Goal: Obtain resource: Download file/media

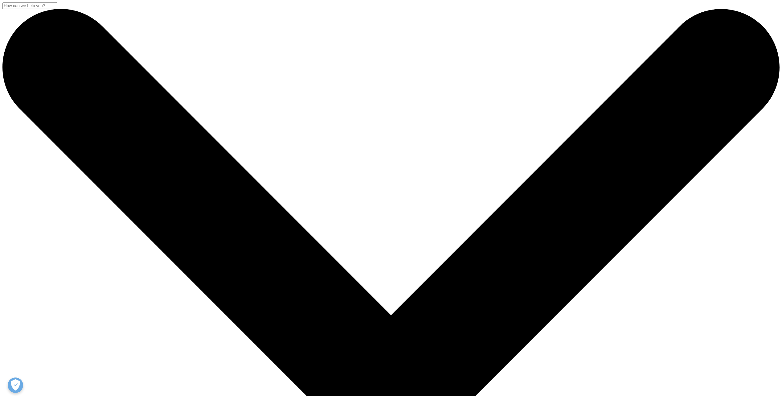
scroll to position [111, 364]
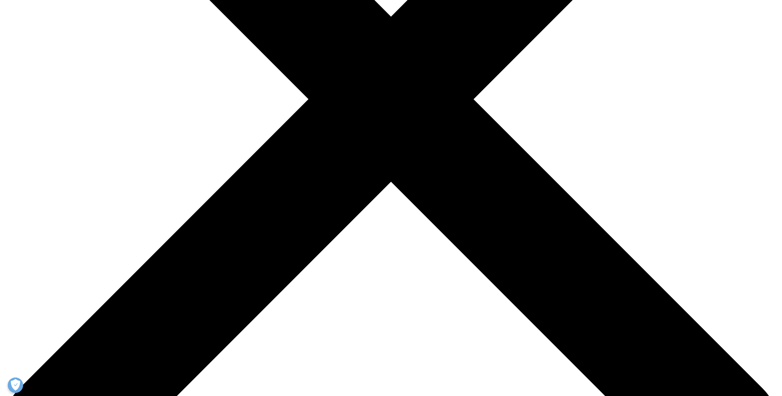
scroll to position [308, 0]
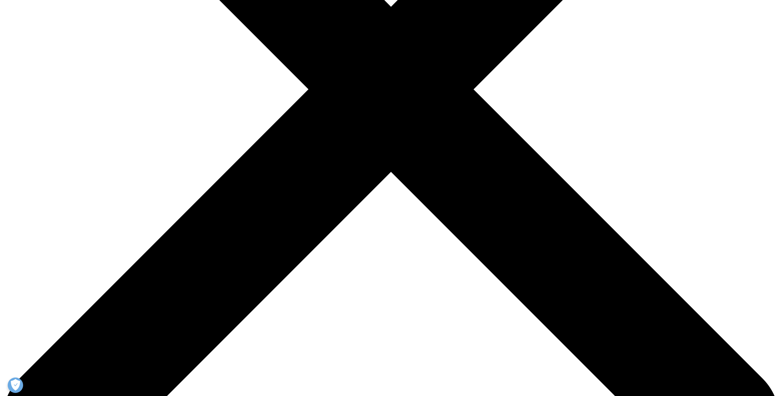
type input "Brian"
type input "Duffant"
type input "bduffant@bluepathsolutions.com"
type input "Partner"
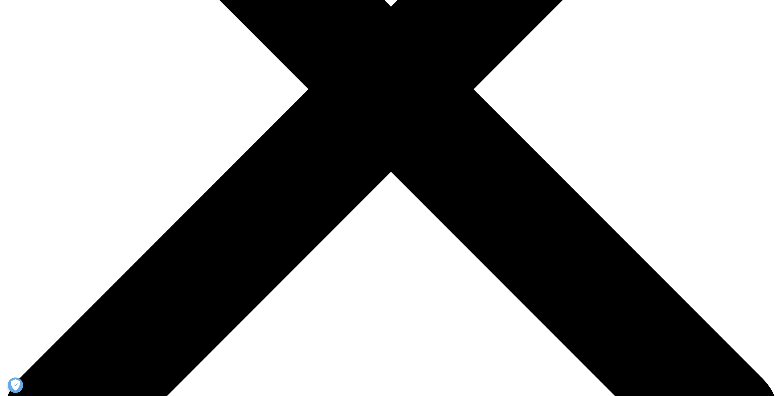
type input "BluePath Solutions"
select select "[GEOGRAPHIC_DATA]"
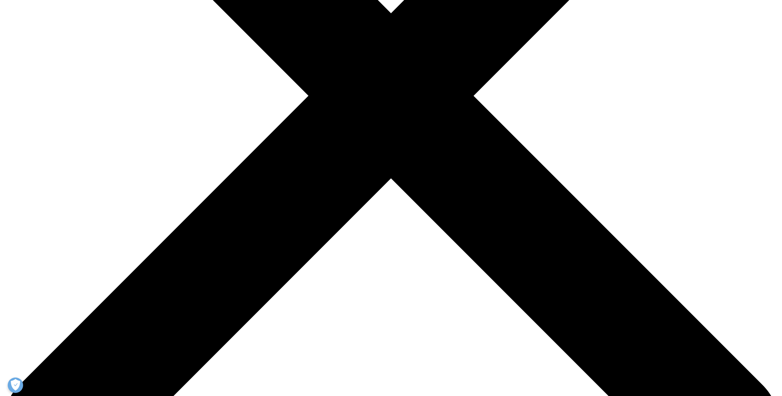
scroll to position [111, 364]
